Goal: Task Accomplishment & Management: Use online tool/utility

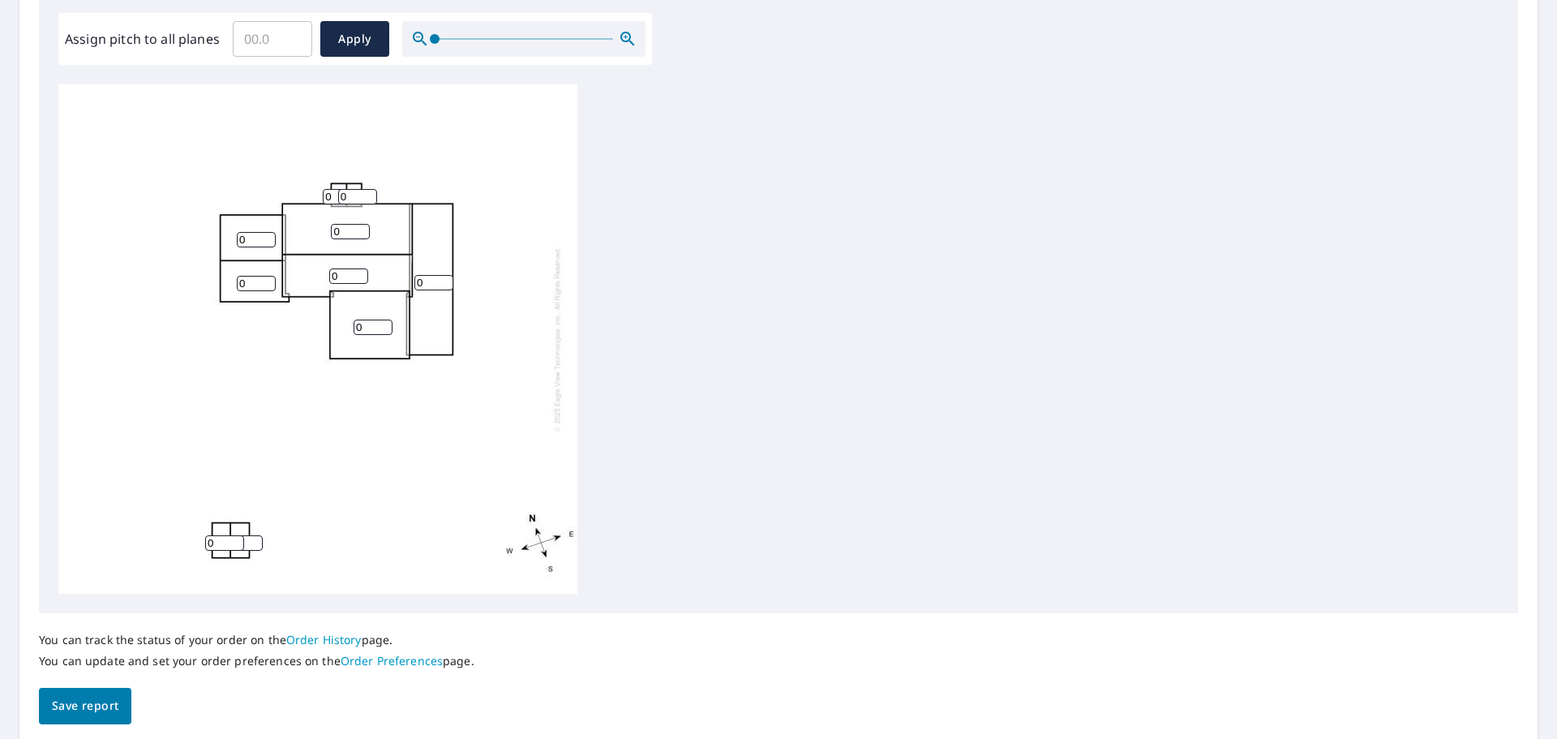
scroll to position [487, 0]
click at [284, 42] on input "Assign pitch to all planes" at bounding box center [272, 37] width 79 height 45
click at [292, 32] on input "0.1" at bounding box center [272, 37] width 79 height 45
click at [292, 32] on input "0.2" at bounding box center [272, 37] width 79 height 45
click at [292, 32] on input "0.3" at bounding box center [272, 37] width 79 height 45
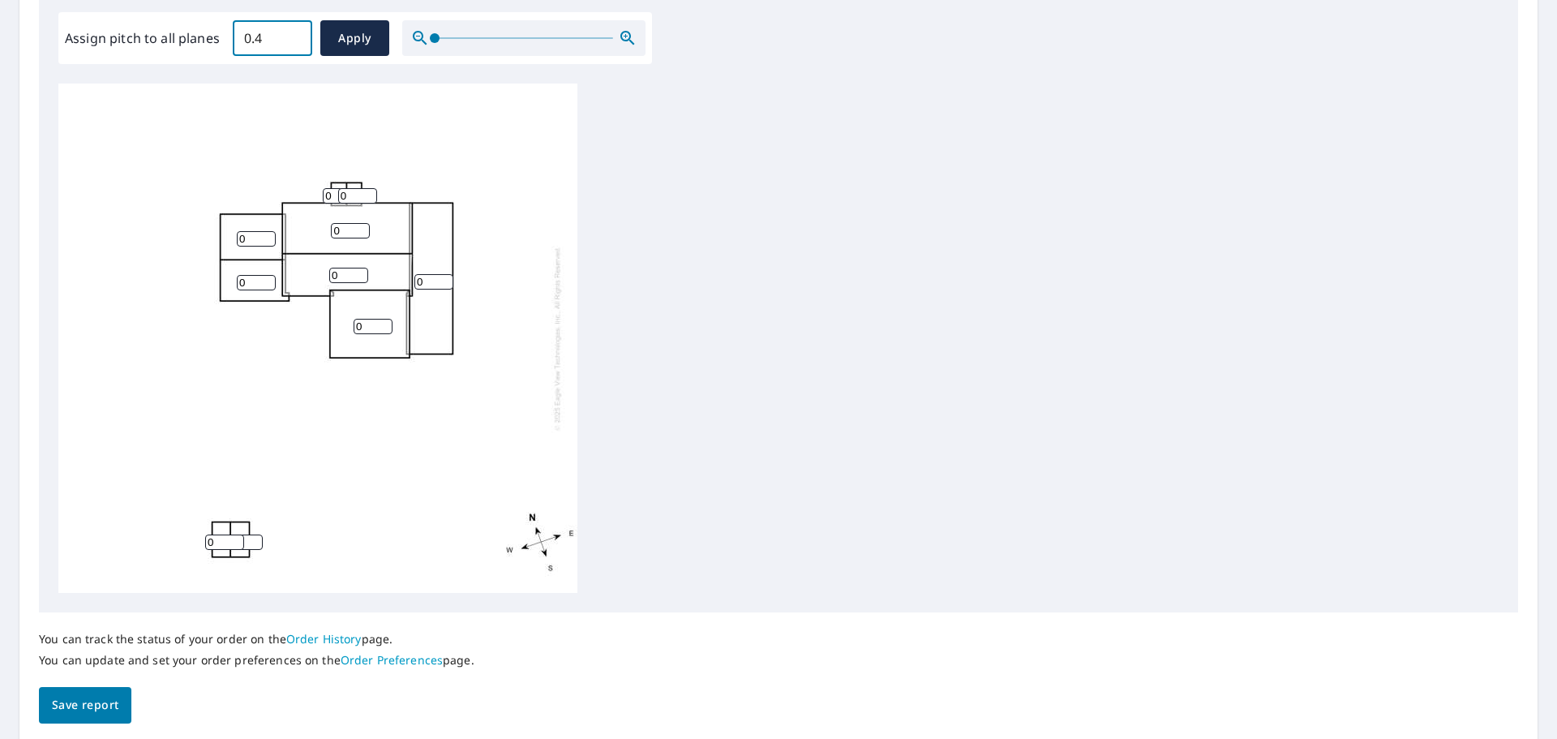
click at [292, 32] on input "0.4" at bounding box center [272, 37] width 79 height 45
click at [292, 32] on input "3.4" at bounding box center [272, 37] width 79 height 45
click at [292, 32] on input "3.5" at bounding box center [272, 37] width 79 height 45
click at [292, 32] on input "3.6" at bounding box center [272, 37] width 79 height 45
click at [292, 32] on input "3.7" at bounding box center [272, 37] width 79 height 45
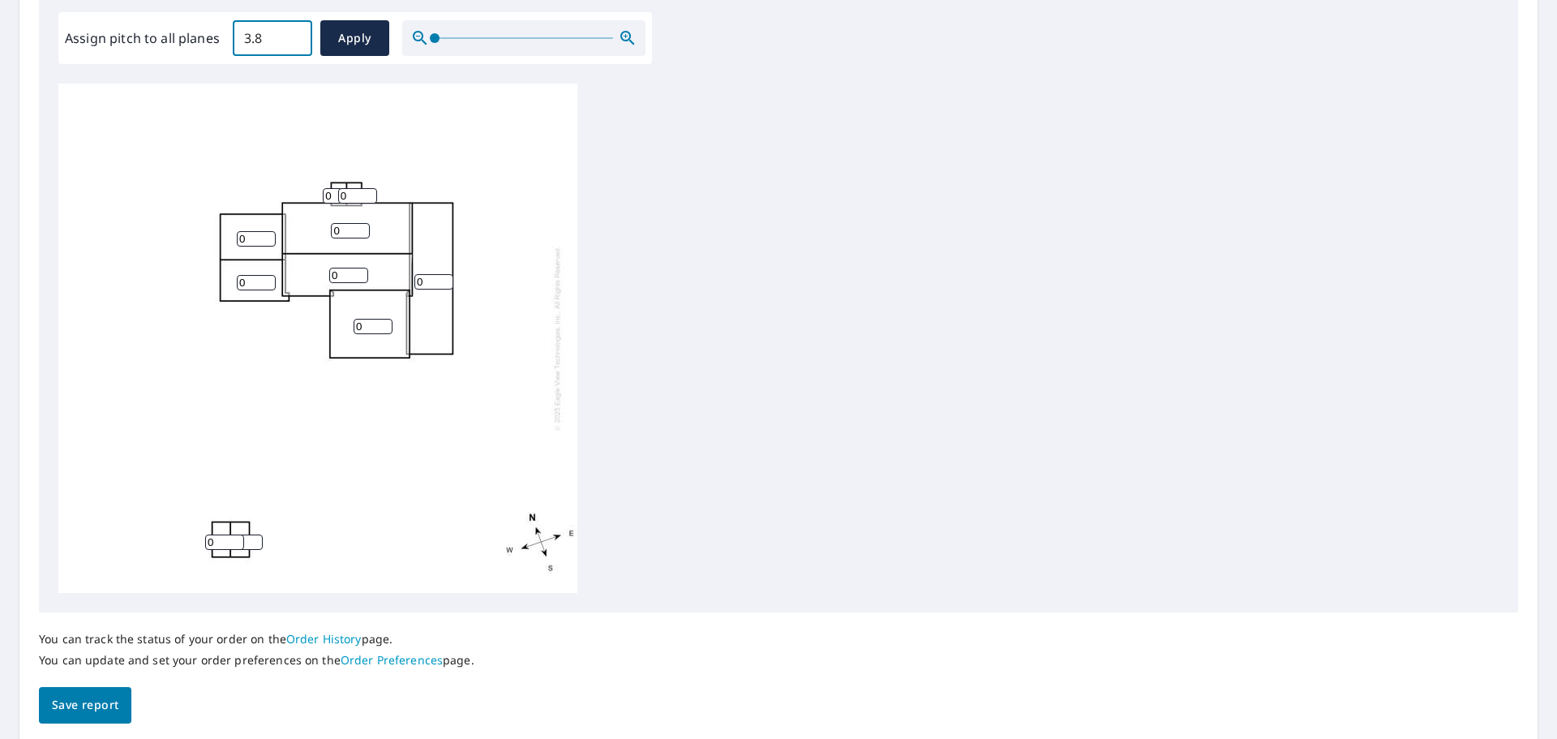
click at [292, 32] on input "3.8" at bounding box center [272, 37] width 79 height 45
click at [292, 32] on input "6.9" at bounding box center [272, 37] width 79 height 45
type input "7"
click at [292, 32] on input "7" at bounding box center [272, 37] width 79 height 45
click at [329, 36] on button "Apply" at bounding box center [354, 38] width 69 height 36
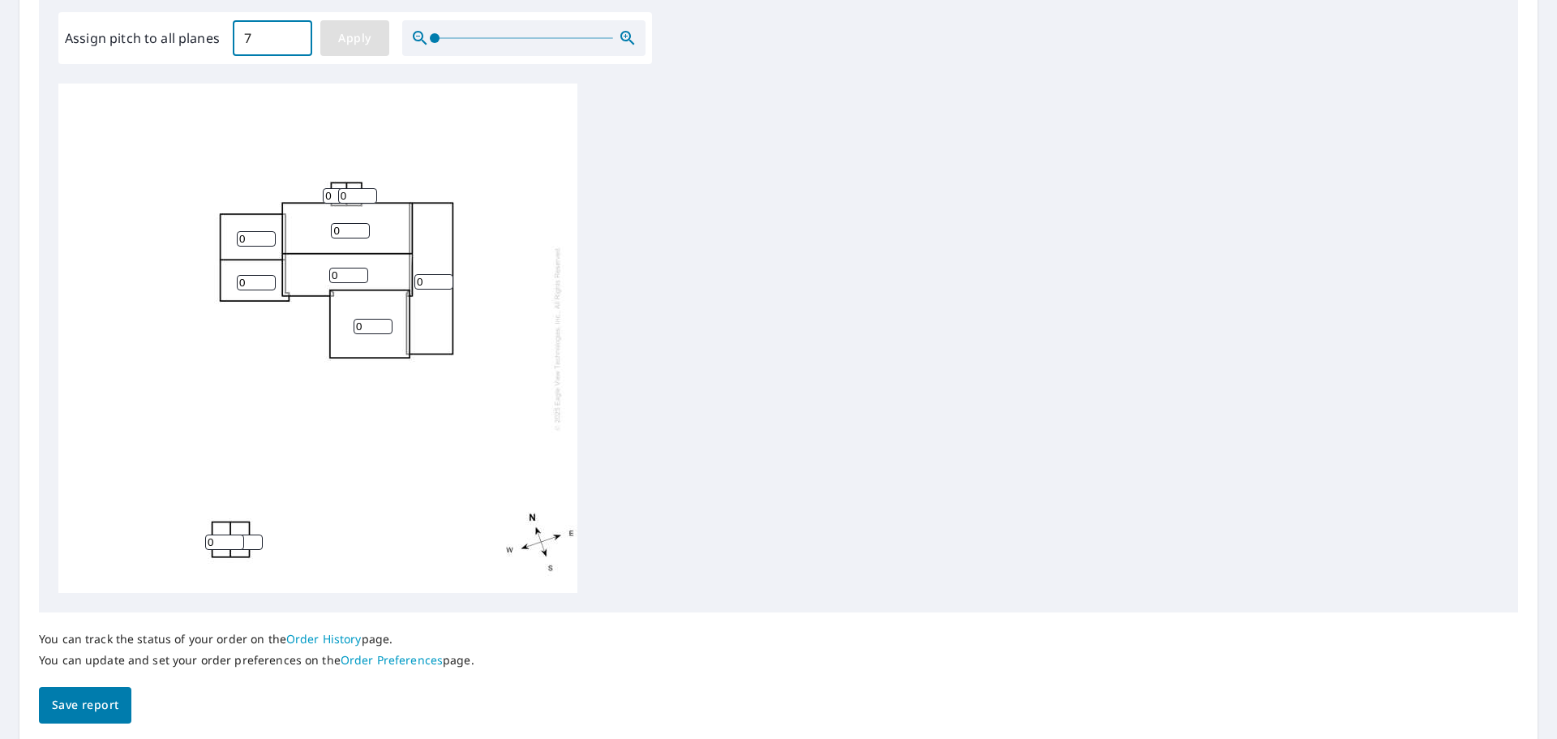
type input "7"
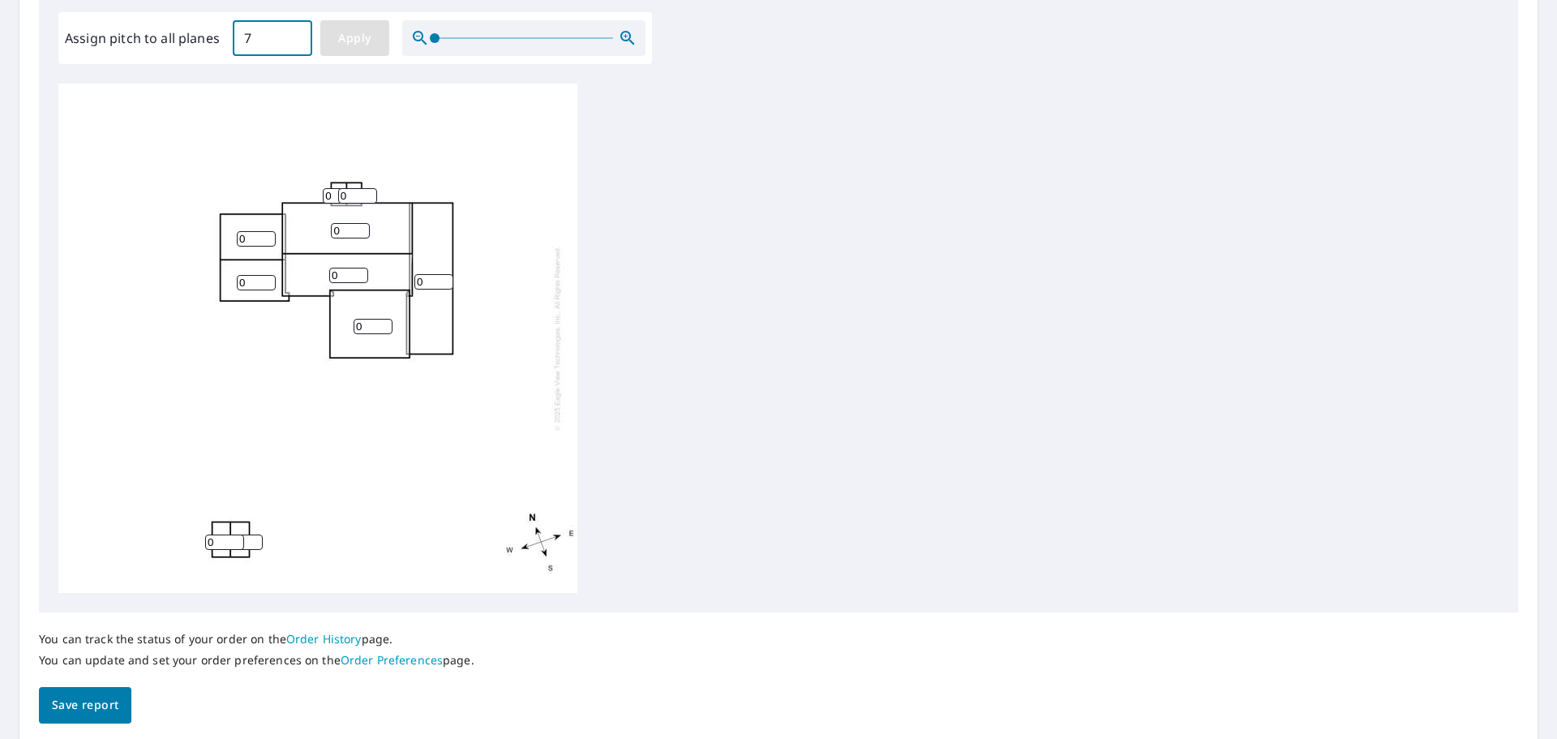
type input "7"
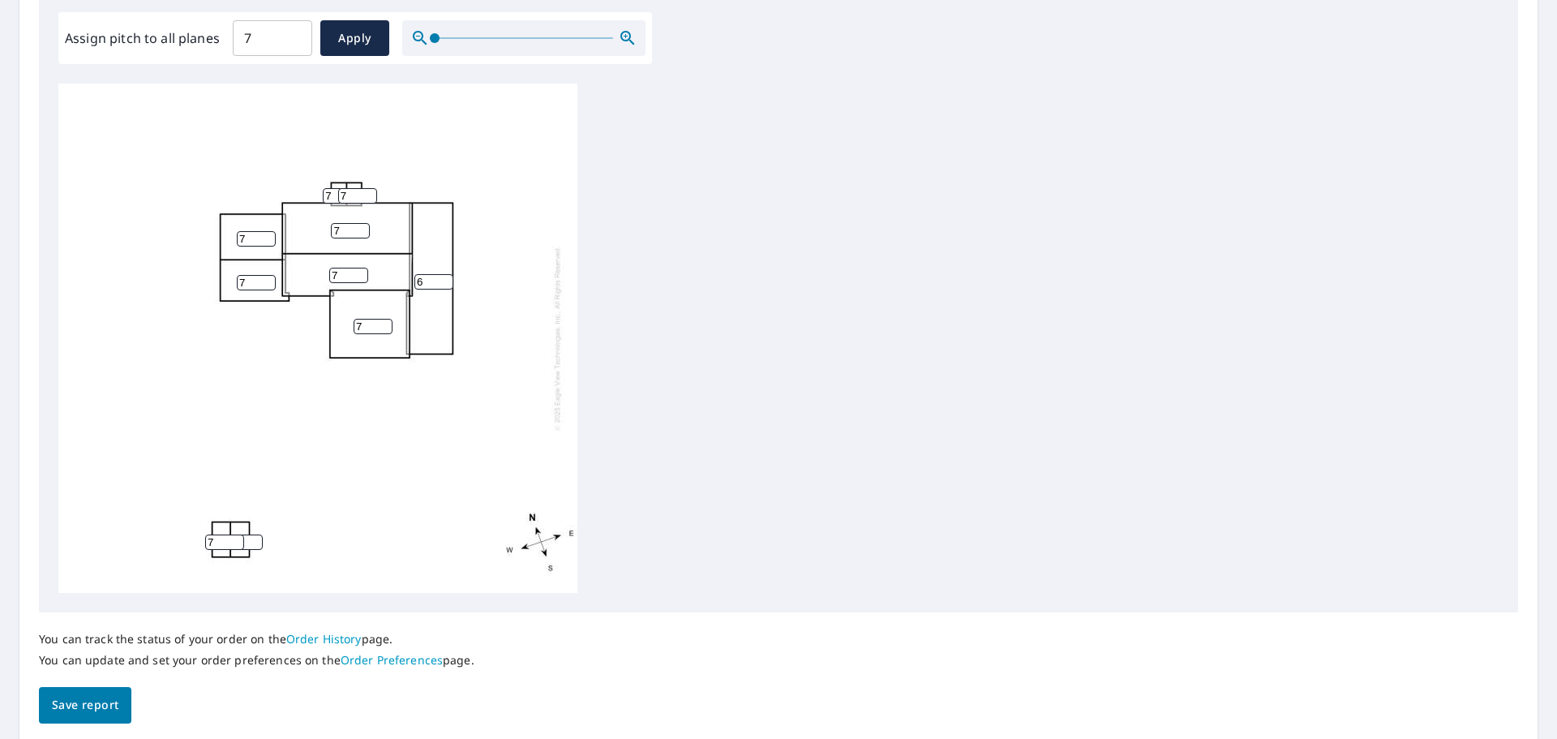
click at [443, 282] on input "6" at bounding box center [433, 281] width 39 height 15
click at [448, 284] on input "5" at bounding box center [433, 281] width 39 height 15
click at [447, 284] on input "4" at bounding box center [433, 281] width 39 height 15
click at [447, 284] on input "3" at bounding box center [433, 281] width 39 height 15
click at [447, 284] on input "2" at bounding box center [433, 281] width 39 height 15
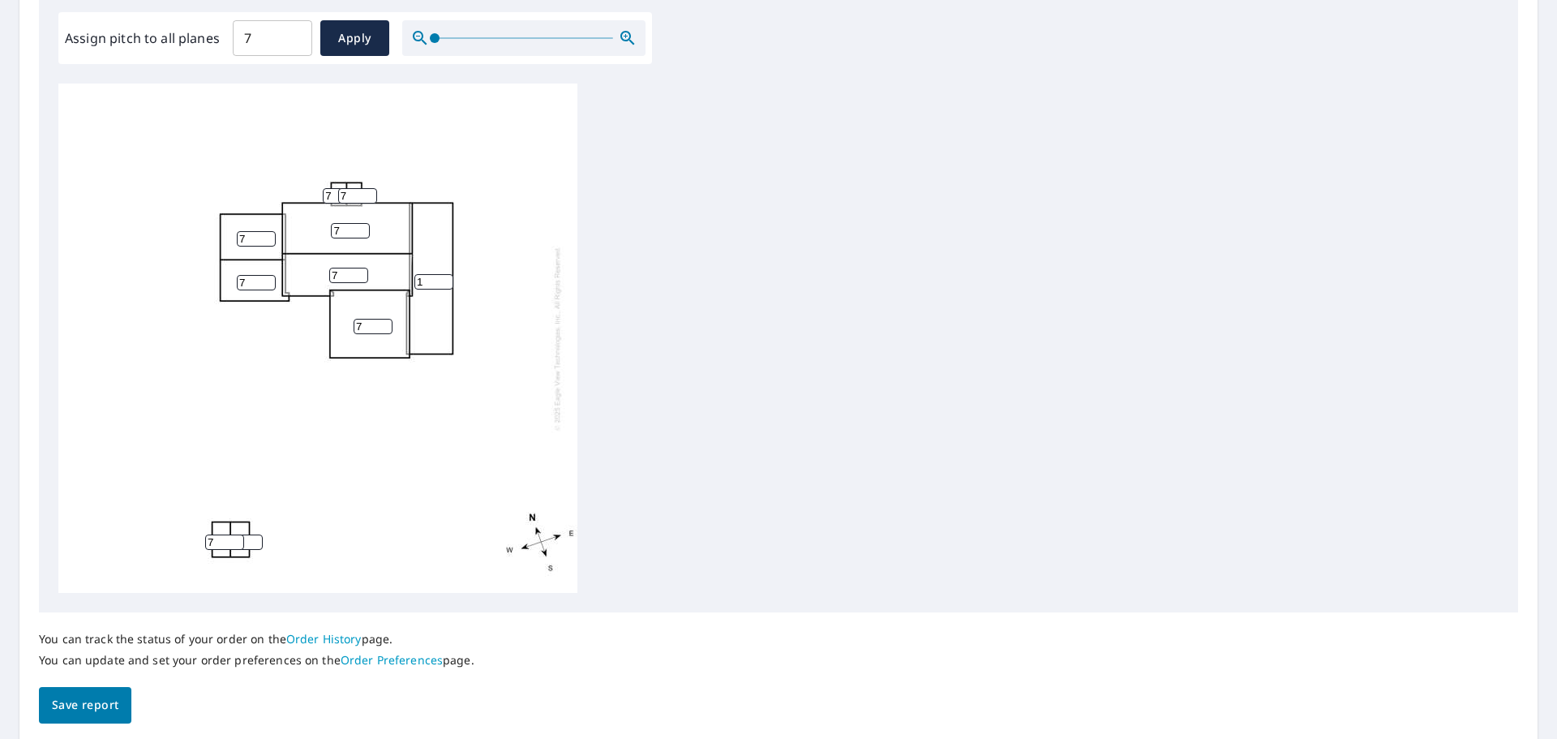
type input "1"
click at [447, 284] on input "1" at bounding box center [433, 281] width 39 height 15
click at [769, 212] on div "1 7 7 7 7 7 7 7 7 7" at bounding box center [778, 338] width 1440 height 509
click at [97, 710] on span "Save report" at bounding box center [85, 705] width 67 height 20
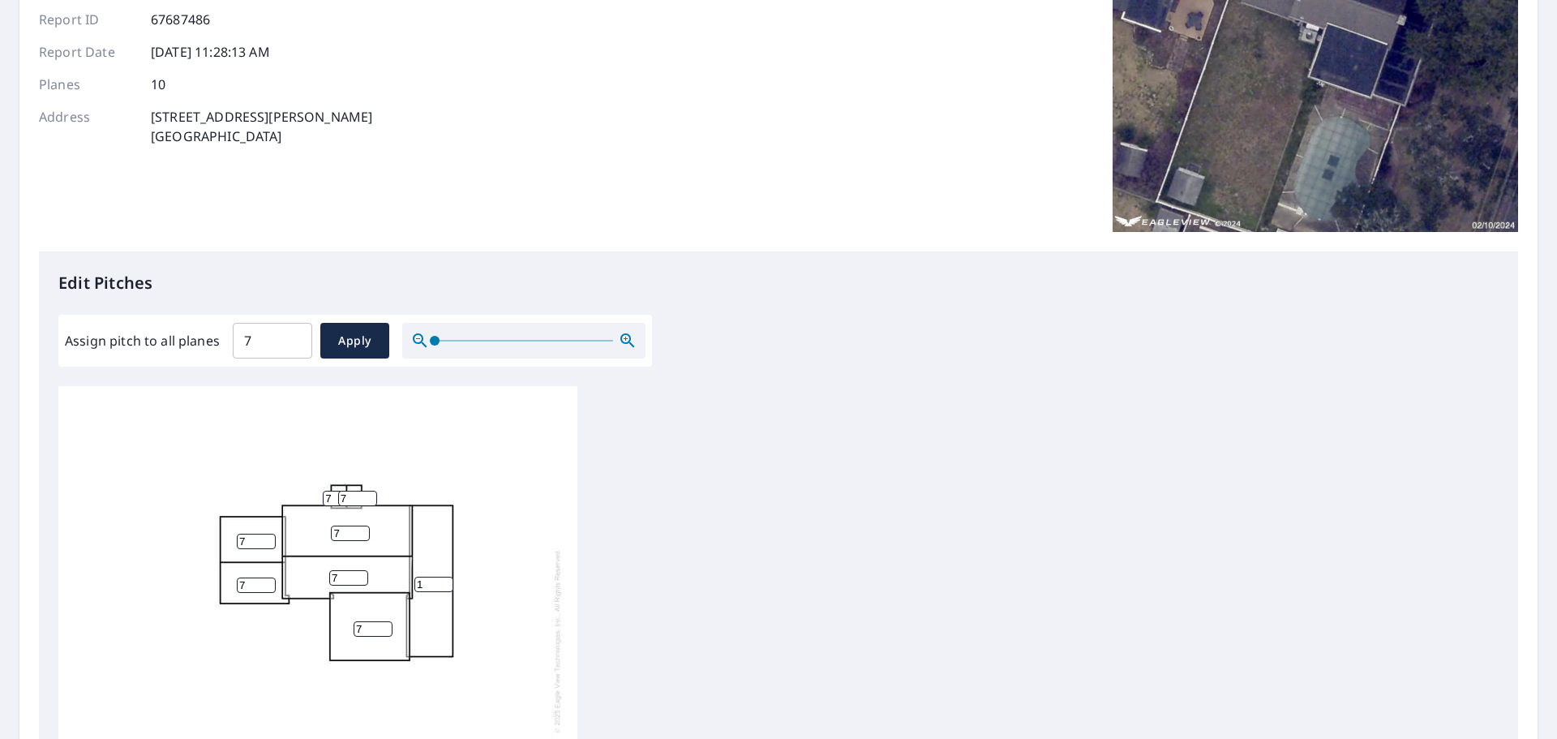
scroll to position [243, 0]
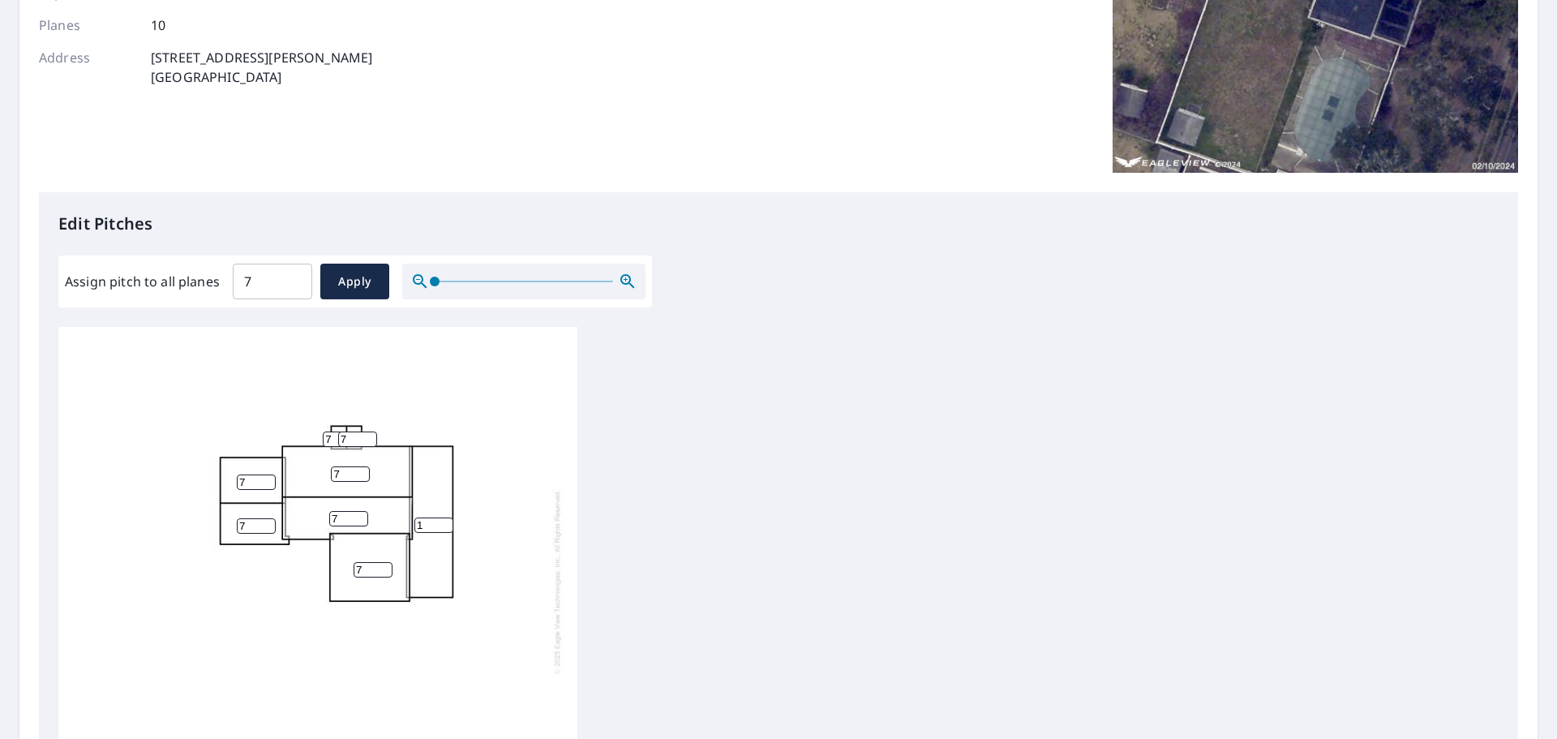
click at [387, 576] on input "7" at bounding box center [373, 569] width 39 height 15
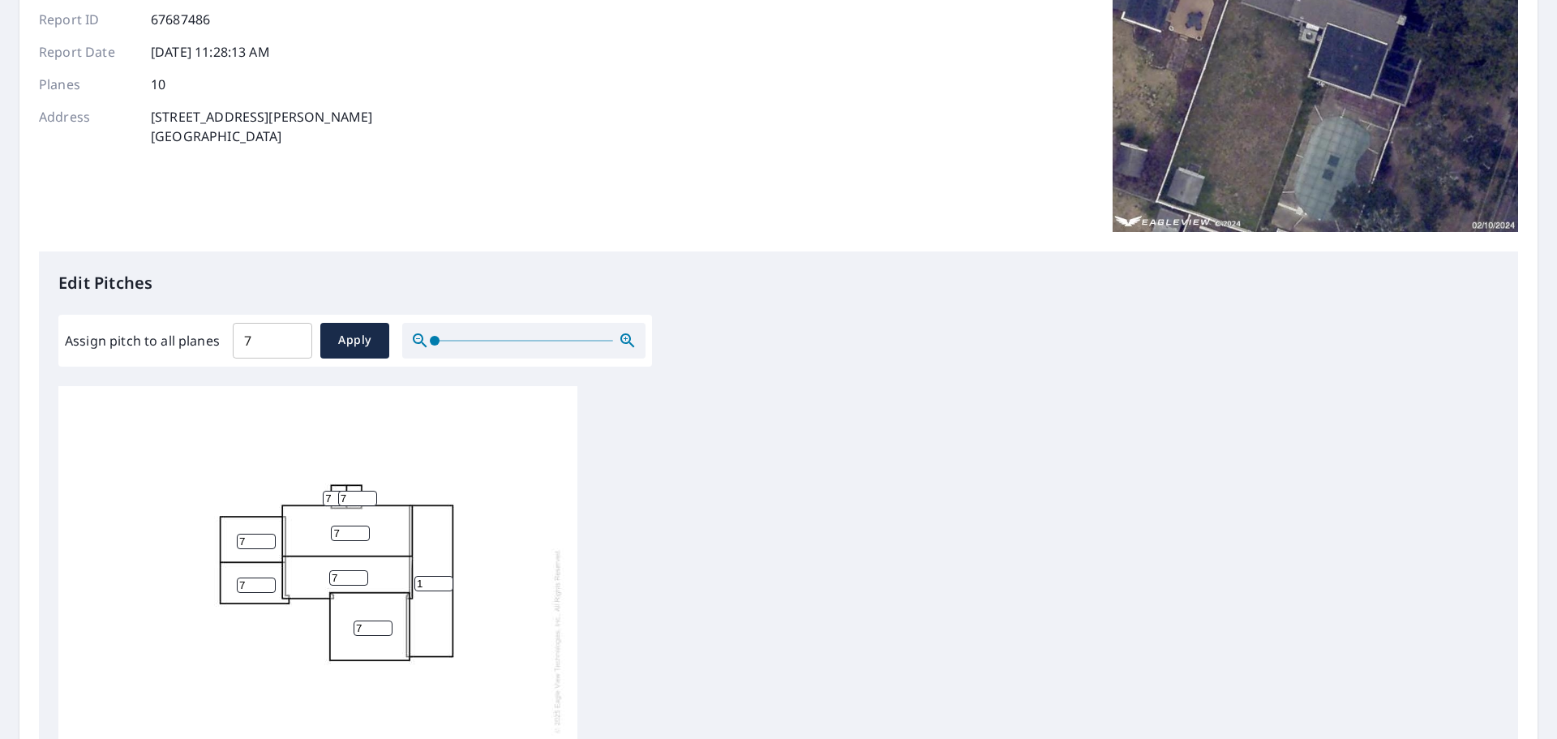
scroll to position [28, 0]
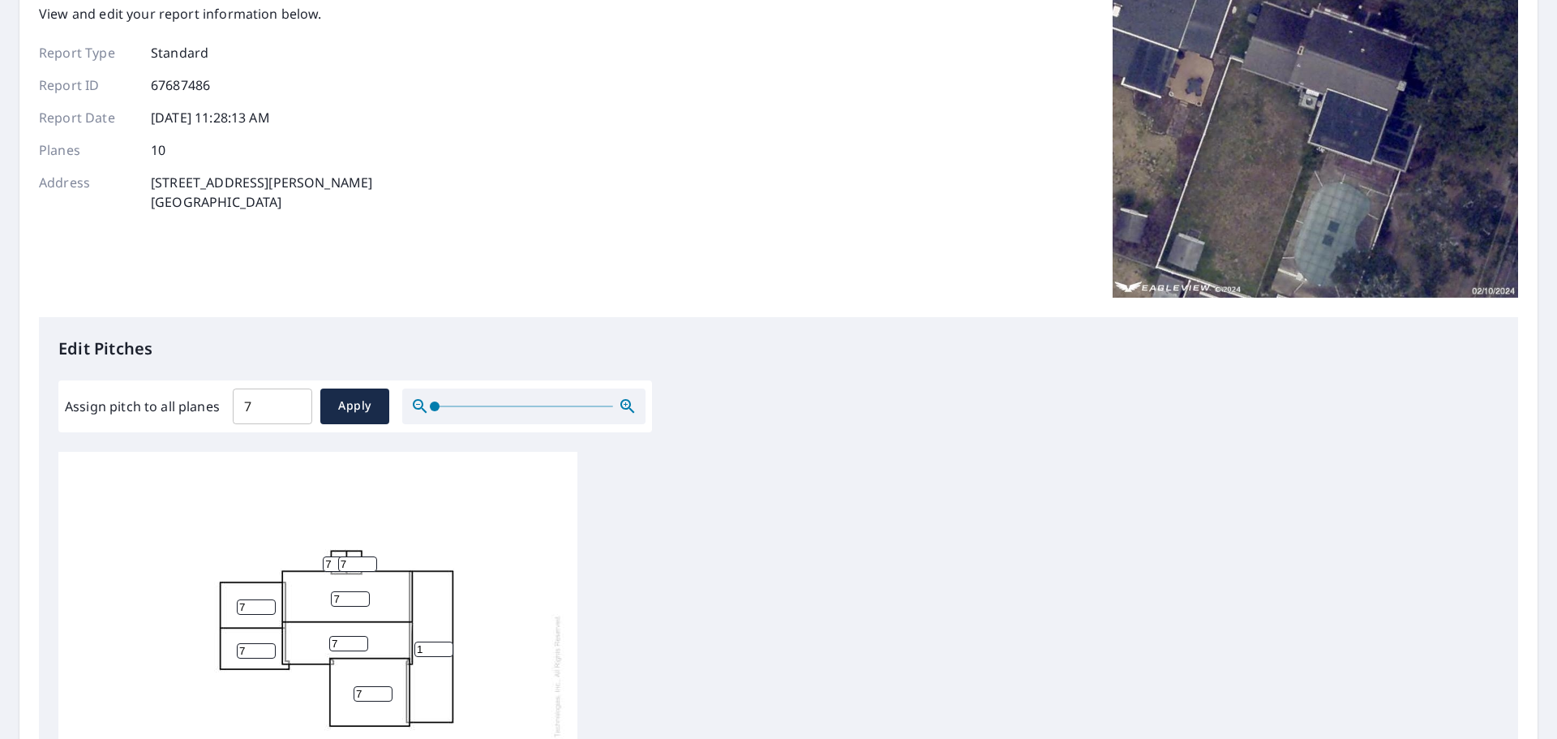
scroll to position [243, 0]
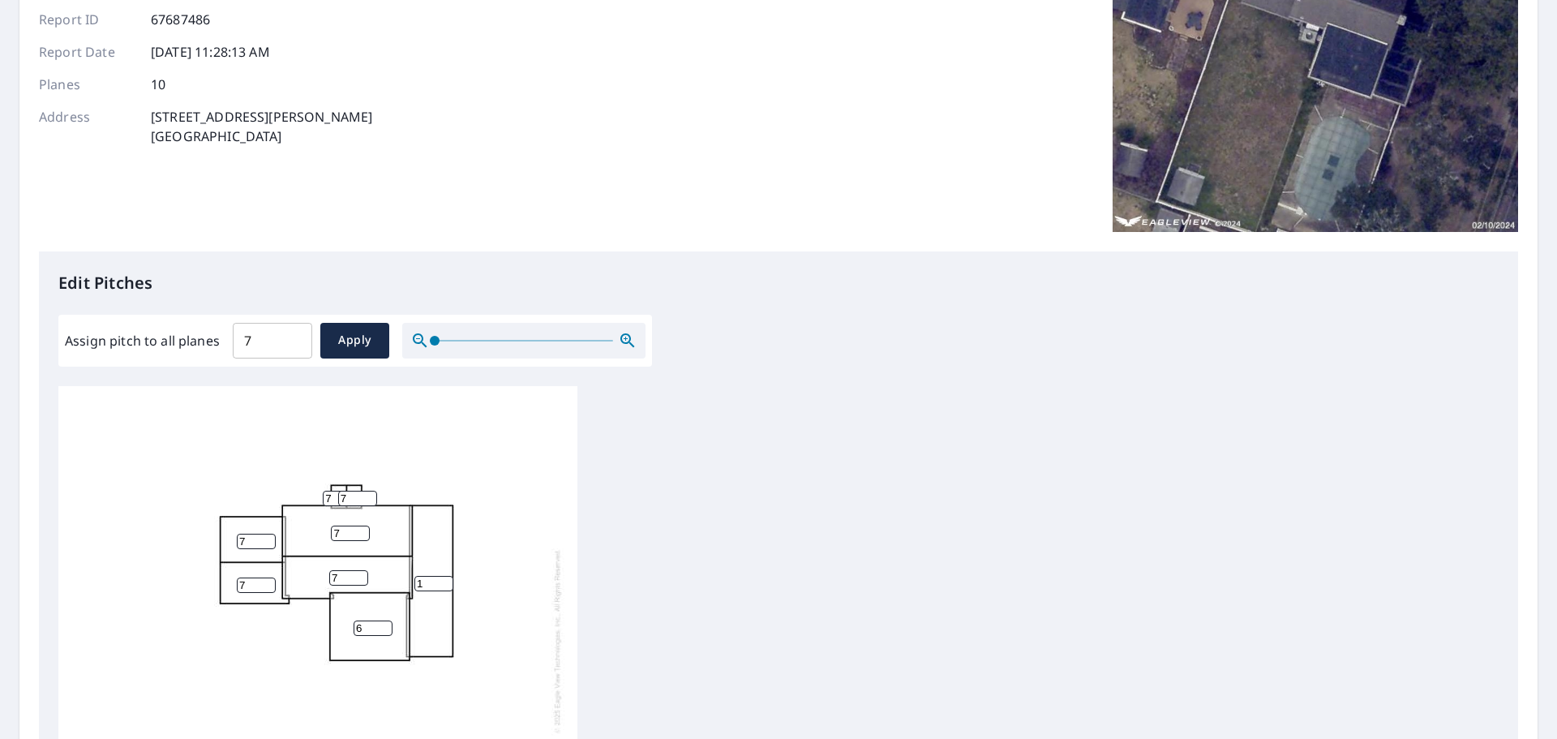
click at [383, 631] on input "6" at bounding box center [373, 627] width 39 height 15
click at [383, 631] on input "5" at bounding box center [373, 627] width 39 height 15
click at [383, 631] on input "4" at bounding box center [373, 627] width 39 height 15
click at [383, 631] on input "3" at bounding box center [373, 627] width 39 height 15
click at [383, 631] on input "2" at bounding box center [373, 627] width 39 height 15
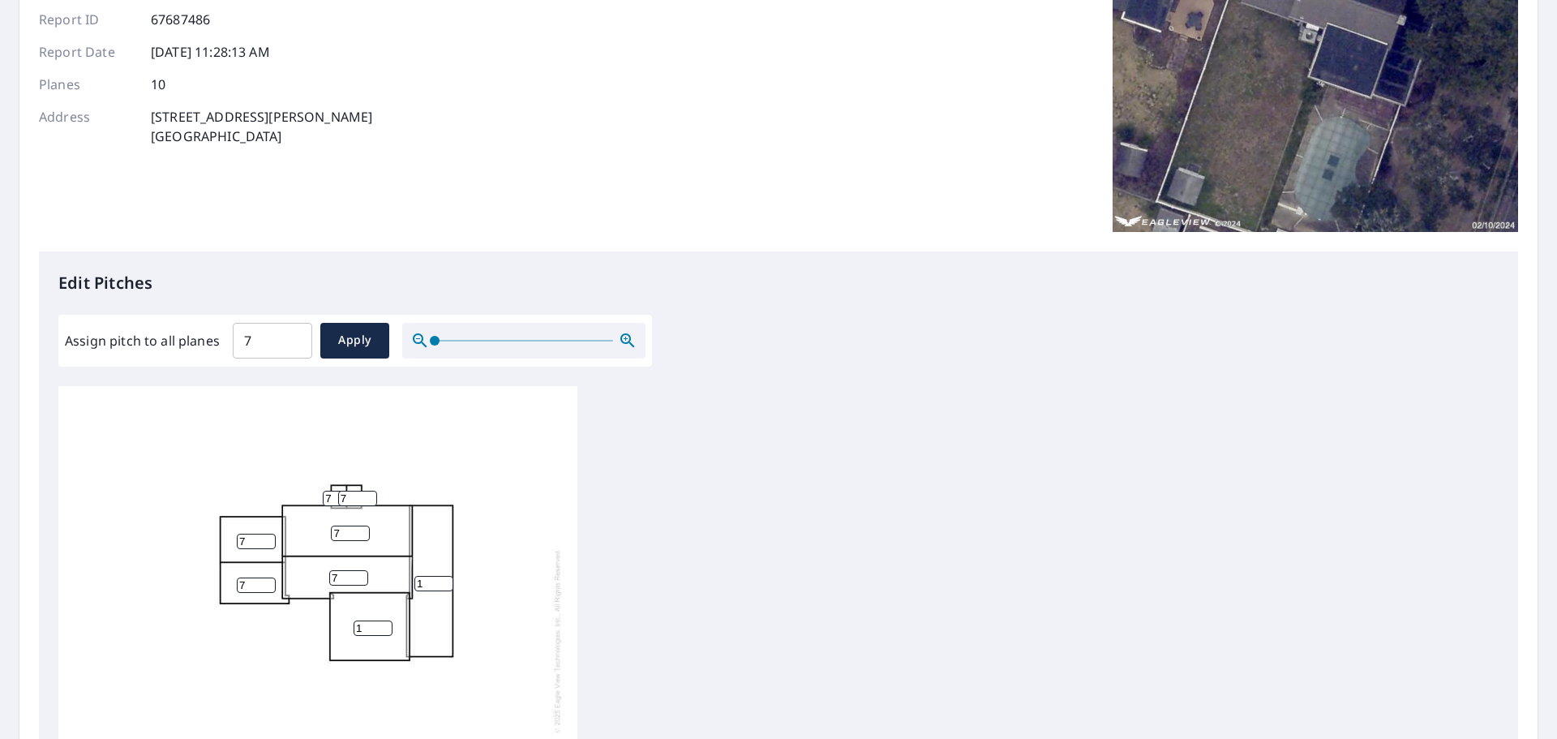
type input "1"
click at [383, 631] on input "1" at bounding box center [373, 627] width 39 height 15
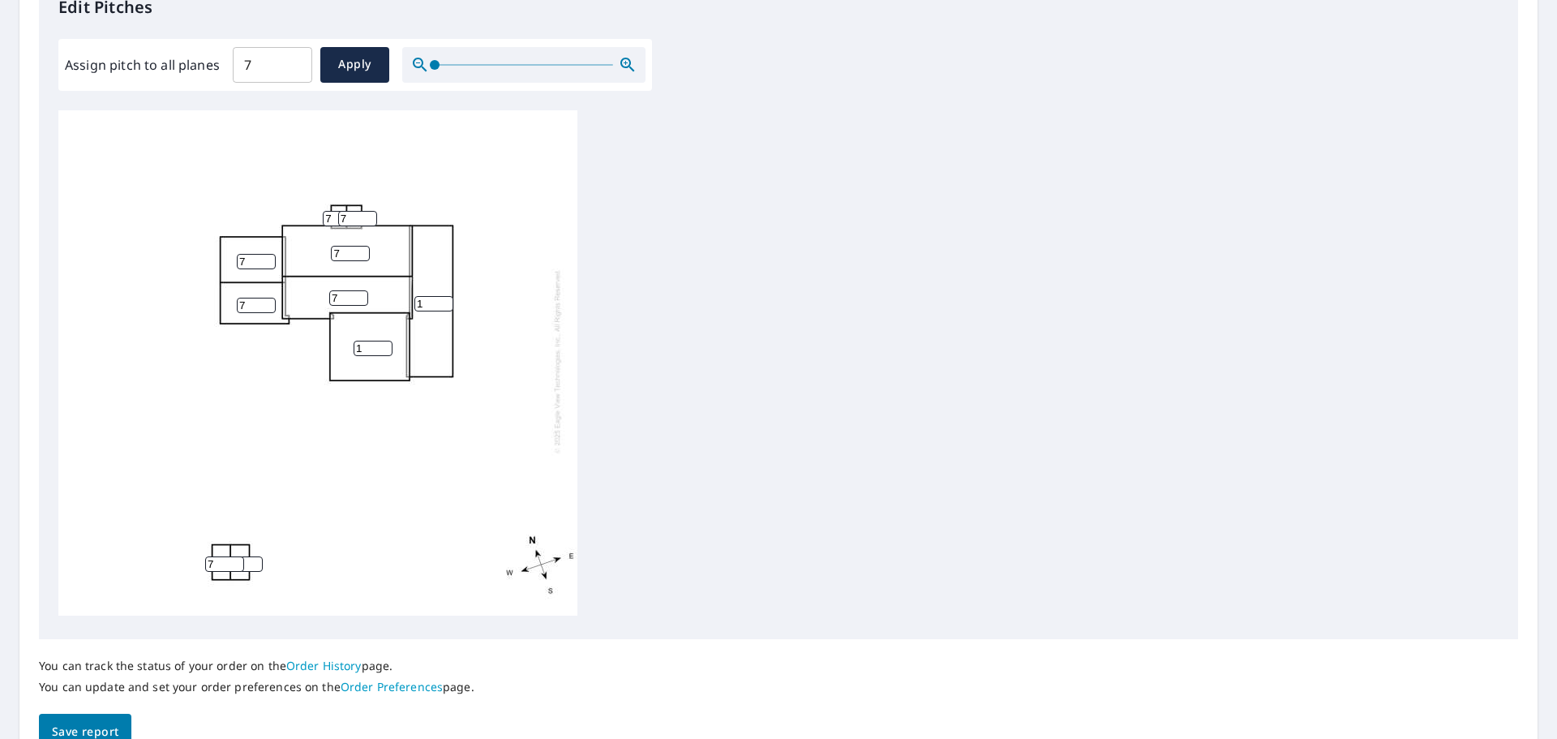
scroll to position [568, 0]
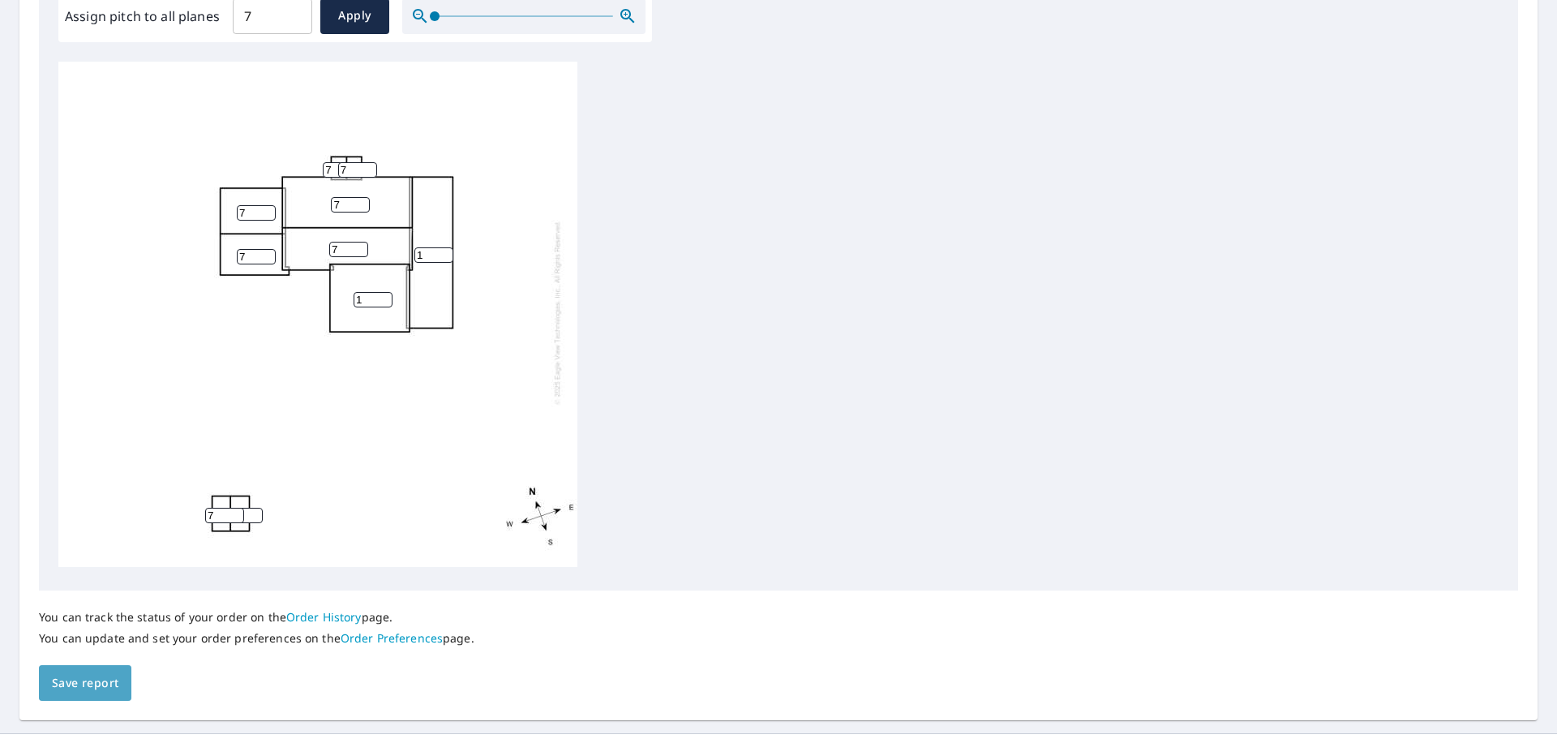
click at [62, 680] on span "Save report" at bounding box center [85, 683] width 67 height 20
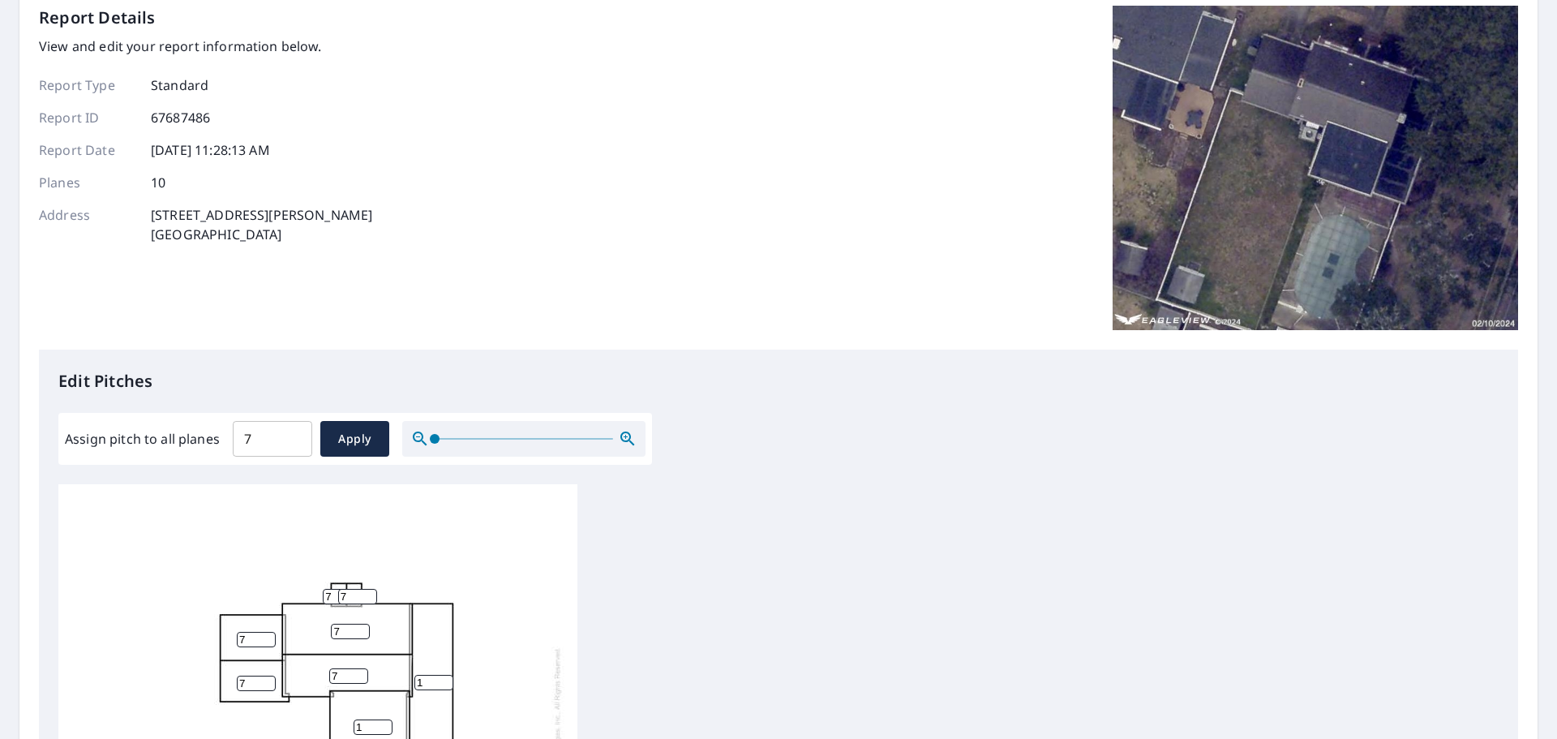
scroll to position [0, 0]
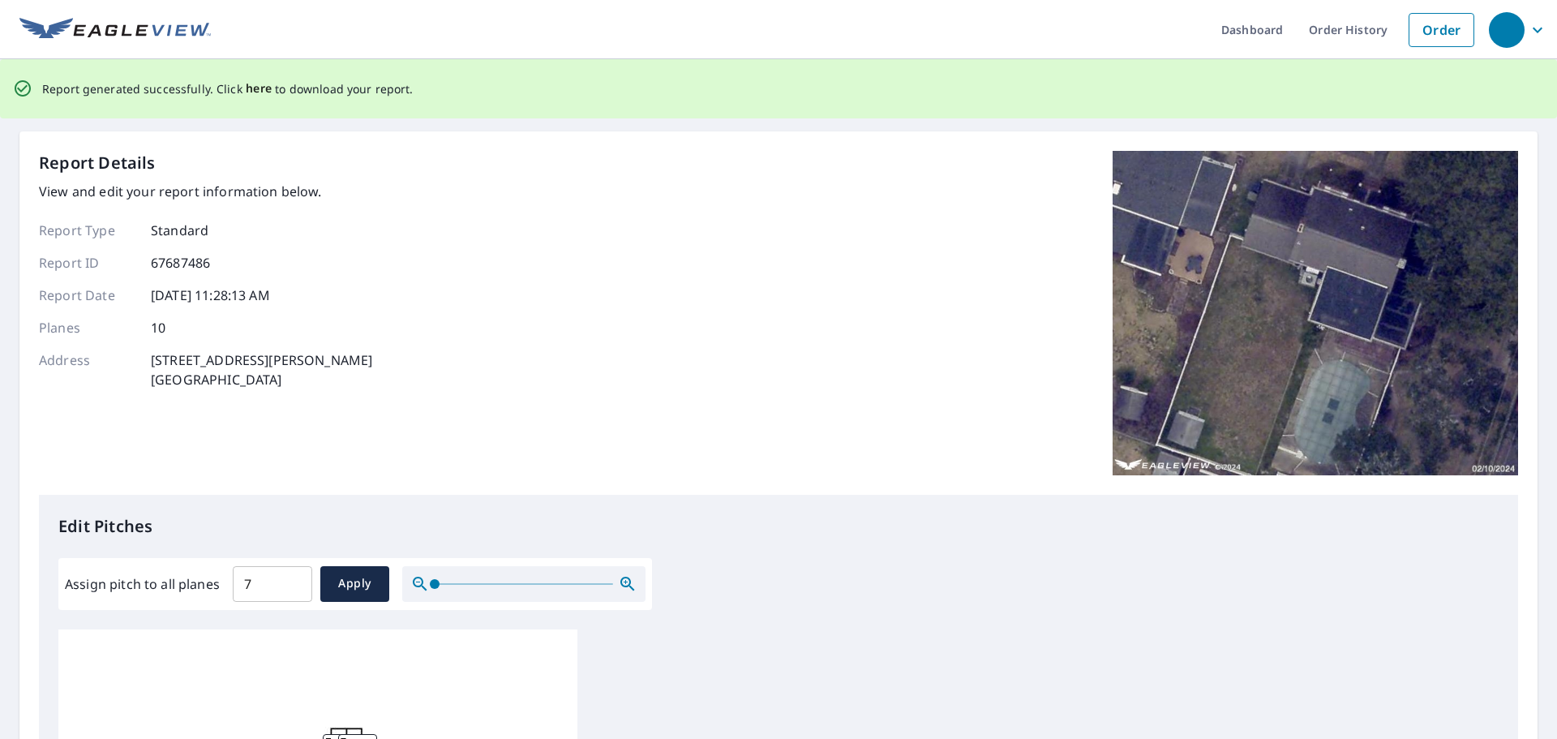
click at [258, 86] on span "here" at bounding box center [259, 89] width 27 height 20
